Goal: Contribute content: Add original content to the website for others to see

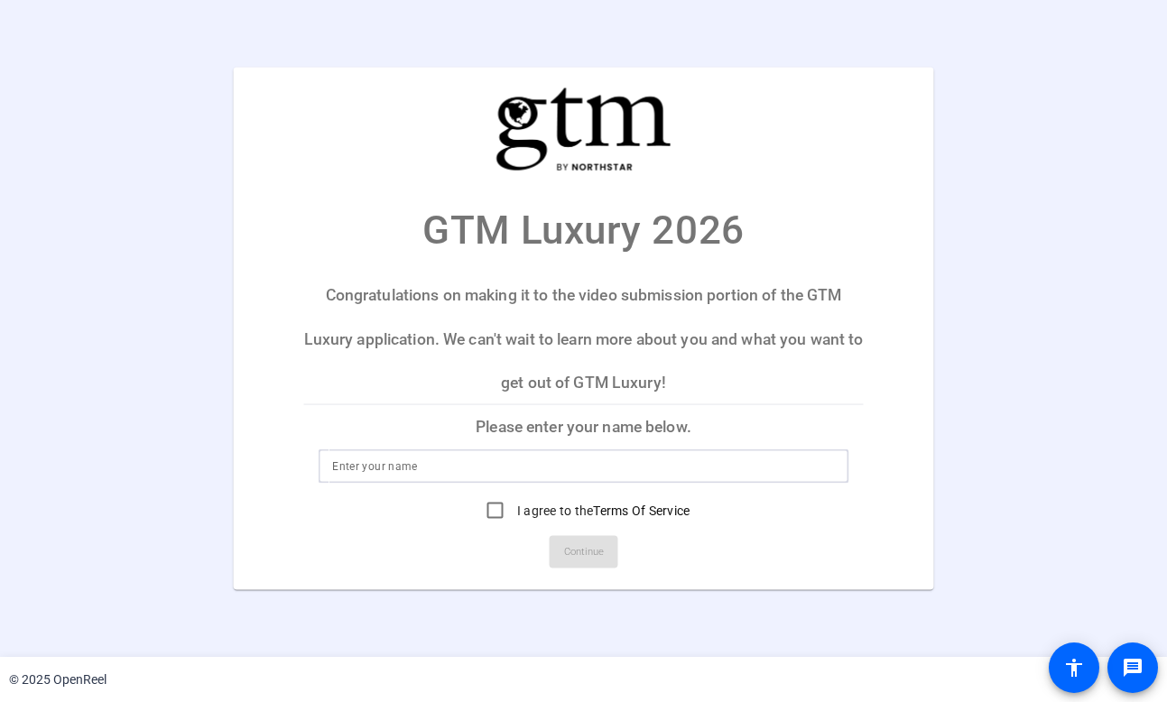
click at [480, 464] on input at bounding box center [583, 466] width 503 height 22
type input "[PERSON_NAME]"
click at [490, 511] on input "I agree to the Terms Of Service" at bounding box center [495, 510] width 36 height 36
checkbox input "true"
click at [578, 555] on span "Continue" at bounding box center [584, 551] width 40 height 27
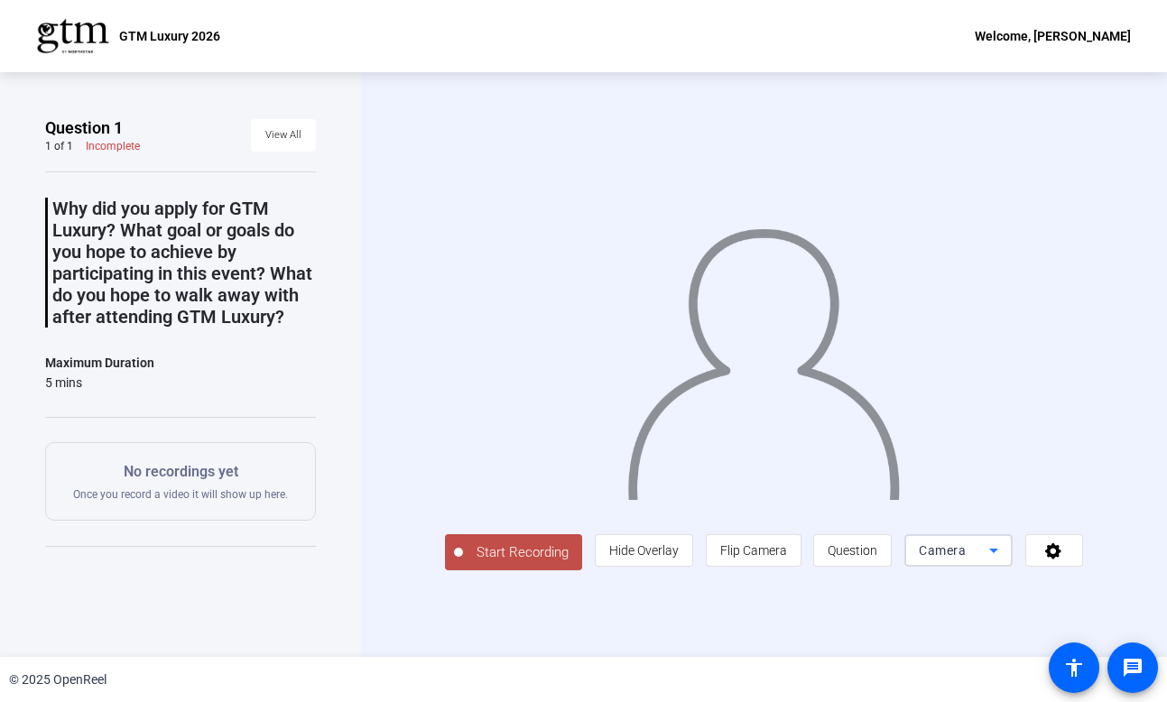
click at [966, 558] on span "Camera" at bounding box center [942, 550] width 47 height 14
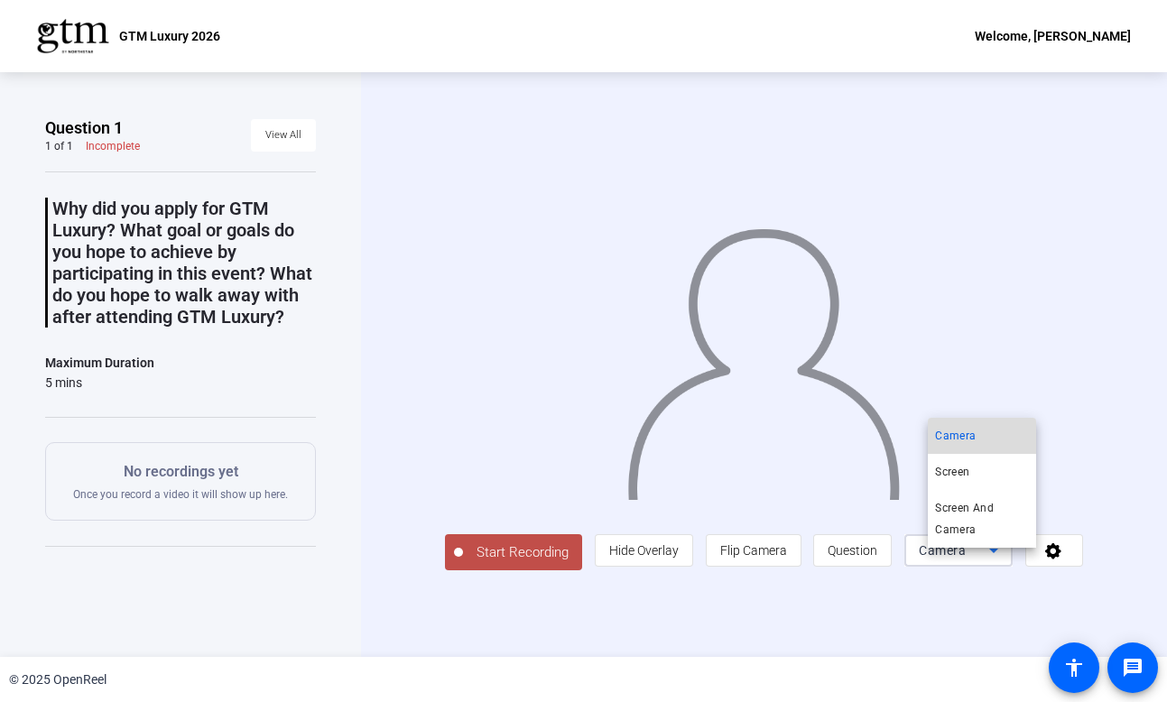
click at [943, 437] on span "Camera" at bounding box center [955, 436] width 41 height 22
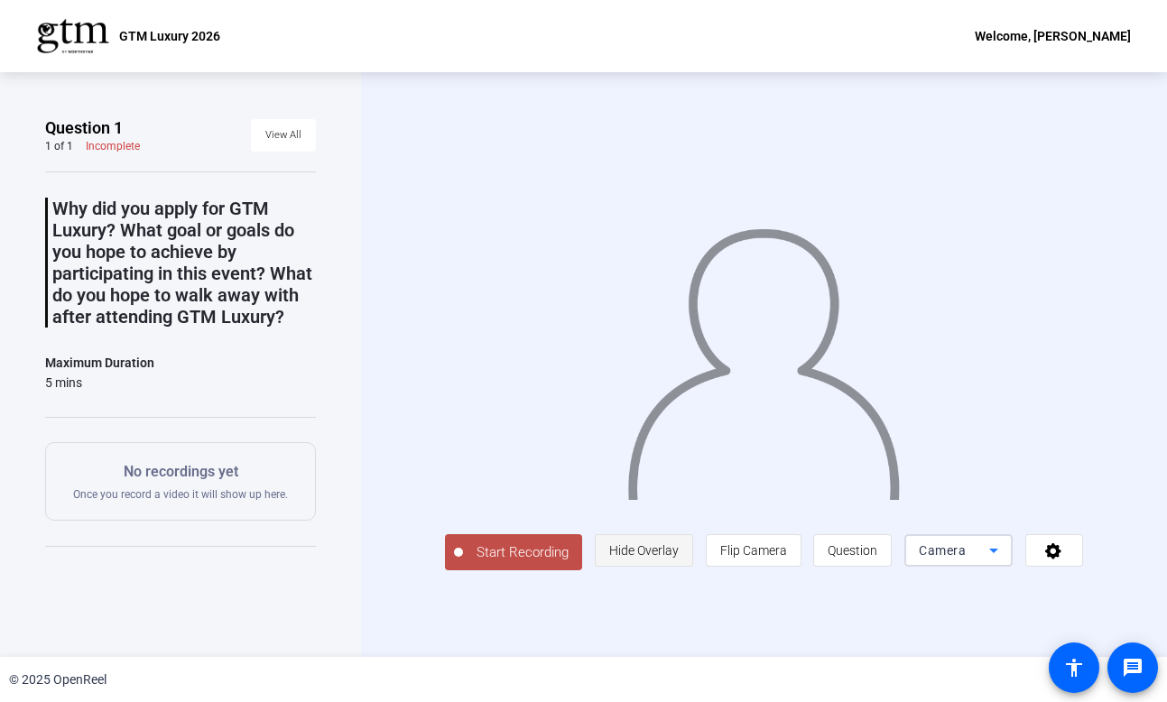
click at [672, 558] on span "Hide Overlay" at bounding box center [643, 550] width 69 height 14
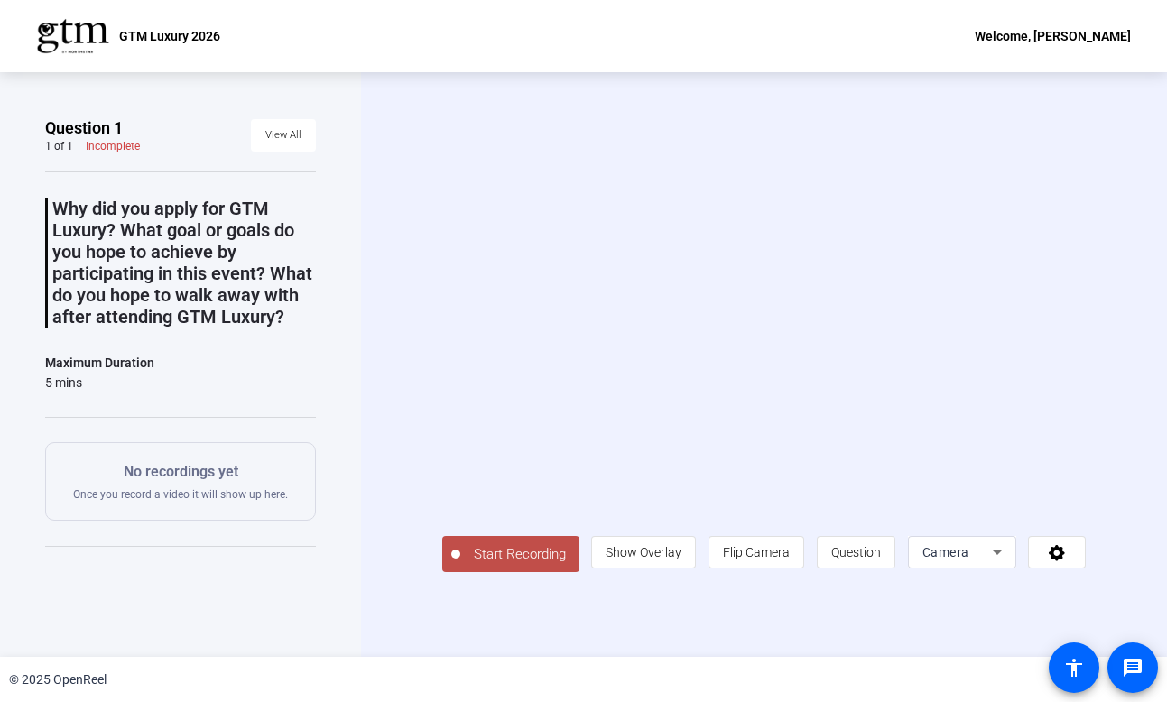
click at [526, 565] on span "Start Recording" at bounding box center [519, 554] width 119 height 21
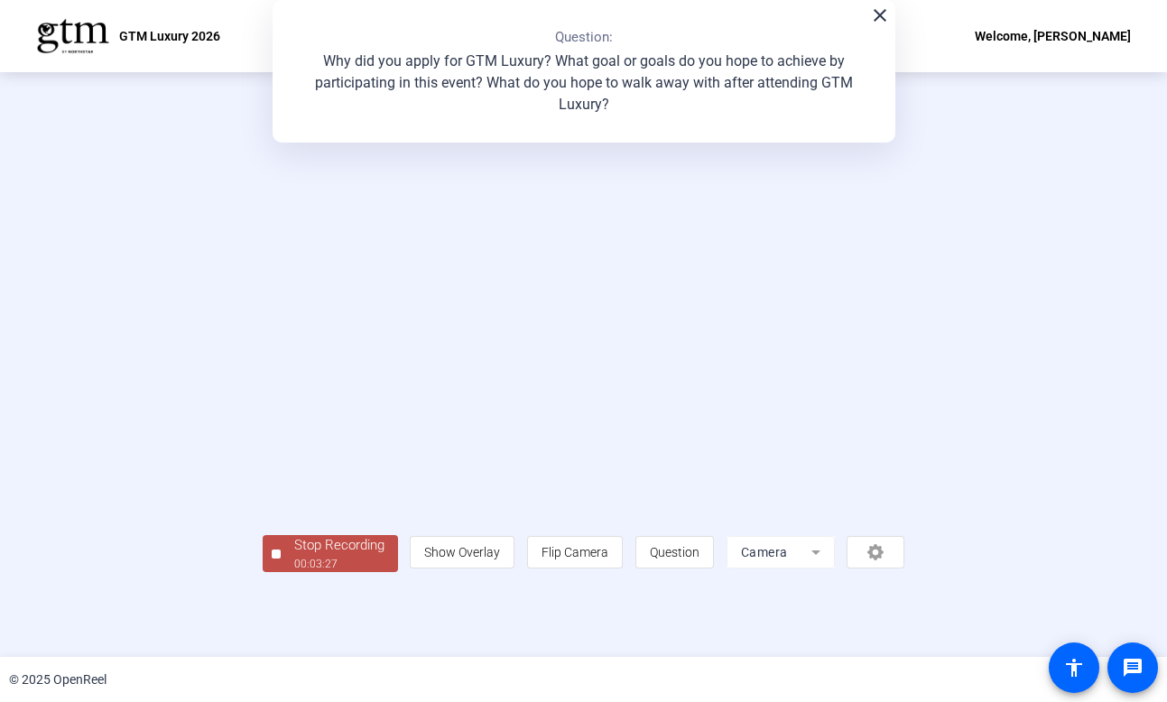
click at [294, 556] on div "Stop Recording" at bounding box center [339, 545] width 90 height 21
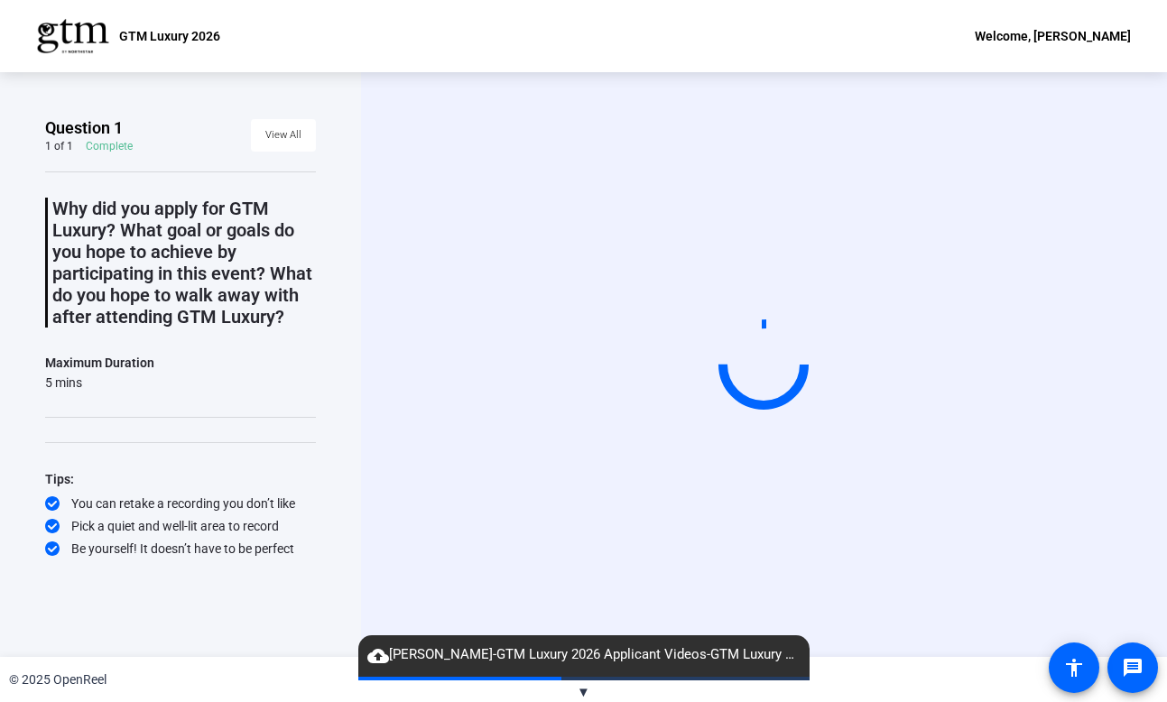
click at [375, 657] on mat-icon "cloud_upload" at bounding box center [378, 656] width 22 height 22
